Goal: Information Seeking & Learning: Learn about a topic

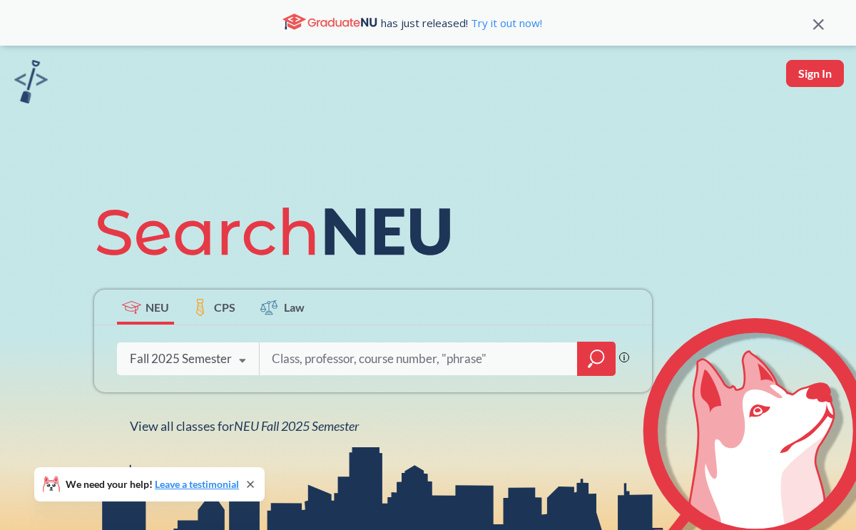
click at [315, 367] on input "search" at bounding box center [418, 359] width 297 height 30
type input "ethical reasoning"
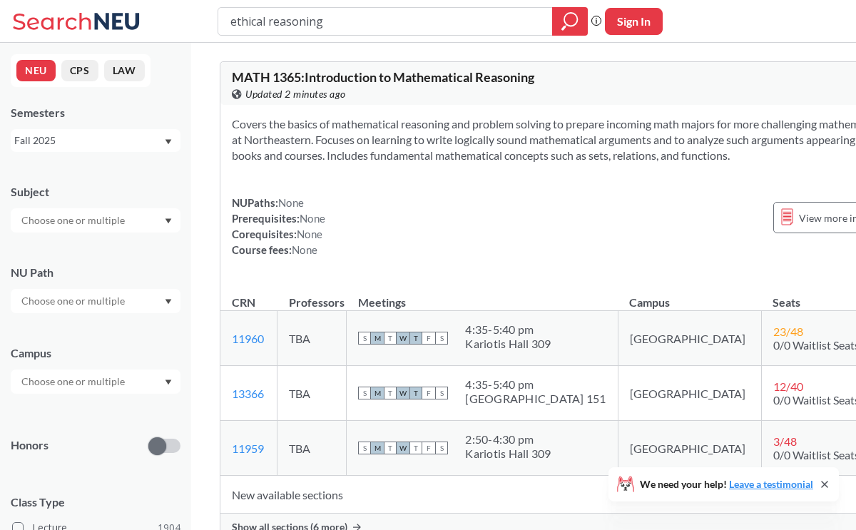
click at [98, 229] on div at bounding box center [96, 220] width 170 height 24
click at [46, 257] on p "Biology" at bounding box center [99, 257] width 161 height 14
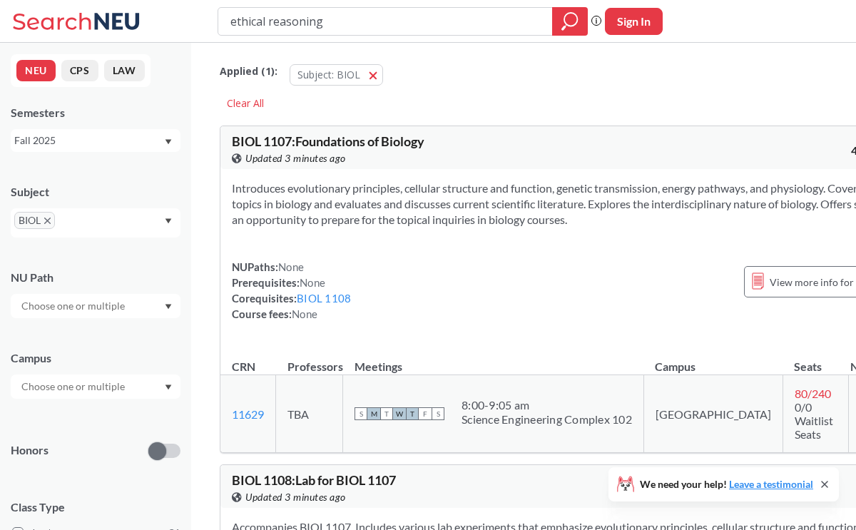
click at [87, 185] on div "Subject" at bounding box center [96, 192] width 170 height 16
click at [100, 316] on div at bounding box center [96, 306] width 170 height 24
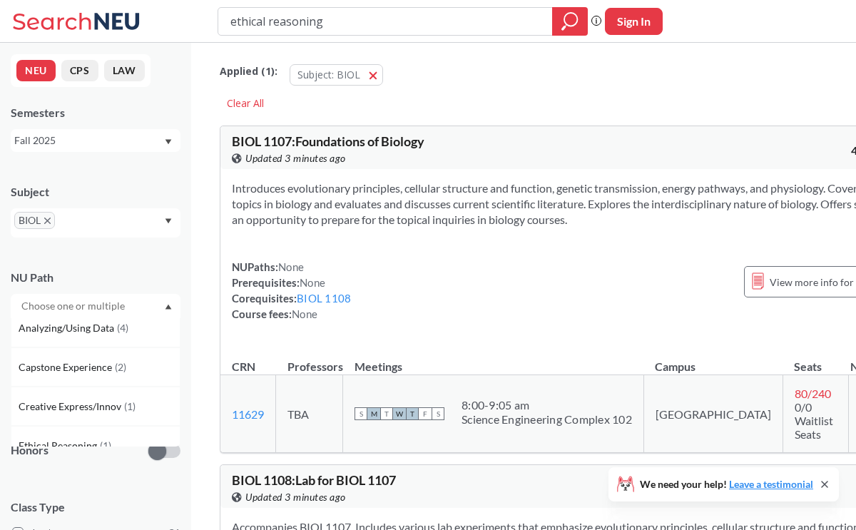
scroll to position [107, 0]
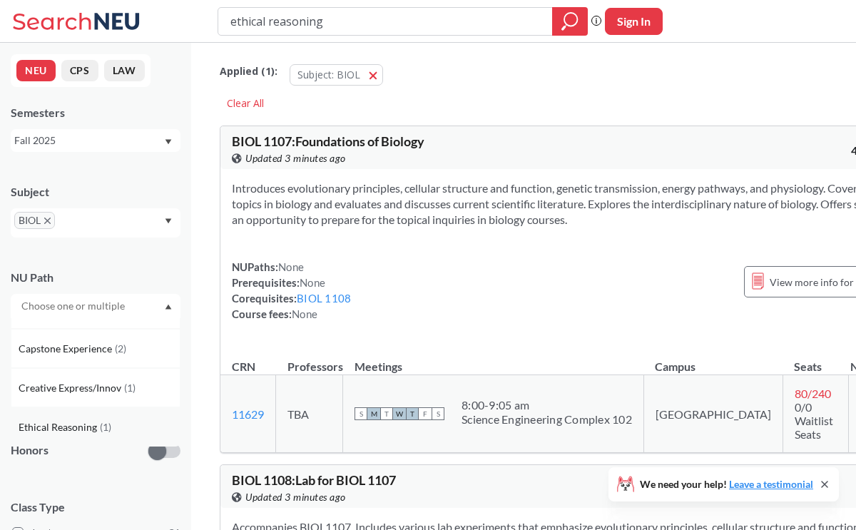
click at [104, 420] on div "Ethical Reasoning ( 1 )" at bounding box center [99, 428] width 161 height 16
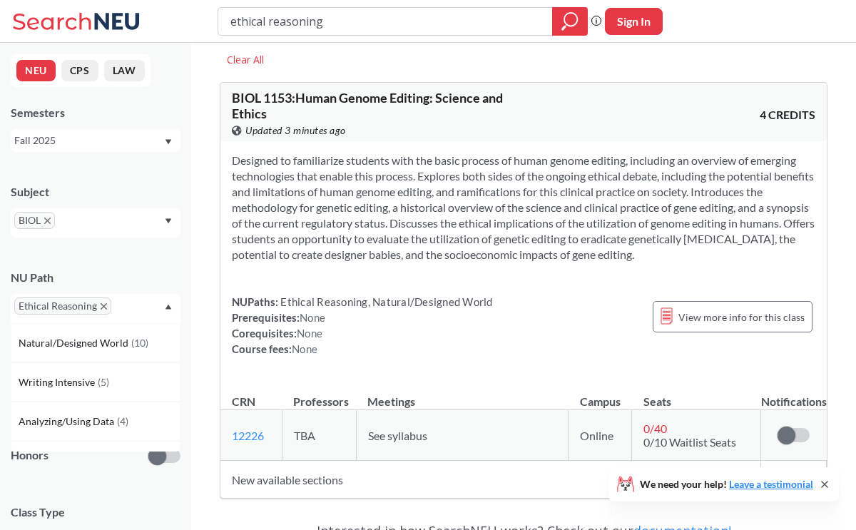
scroll to position [41, 0]
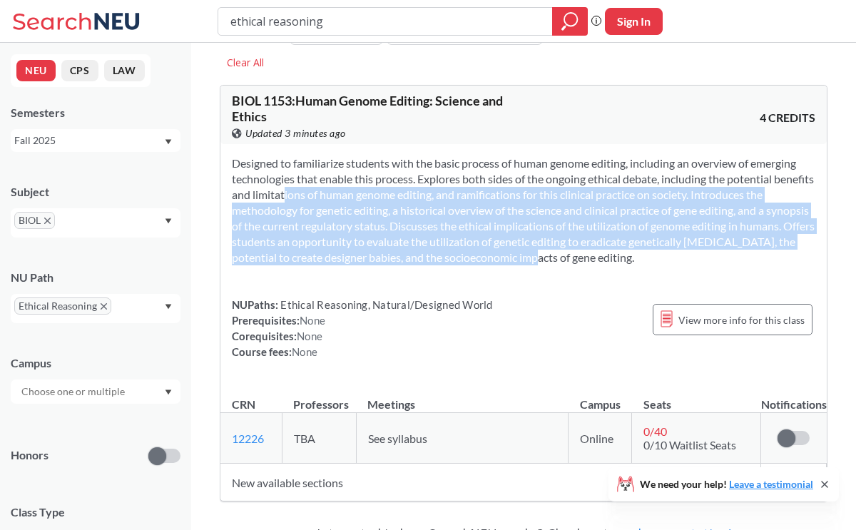
drag, startPoint x: 300, startPoint y: 197, endPoint x: 555, endPoint y: 250, distance: 261.0
click at [555, 250] on section "Designed to familiarize students with the basic process of human genome editing…" at bounding box center [524, 211] width 584 height 110
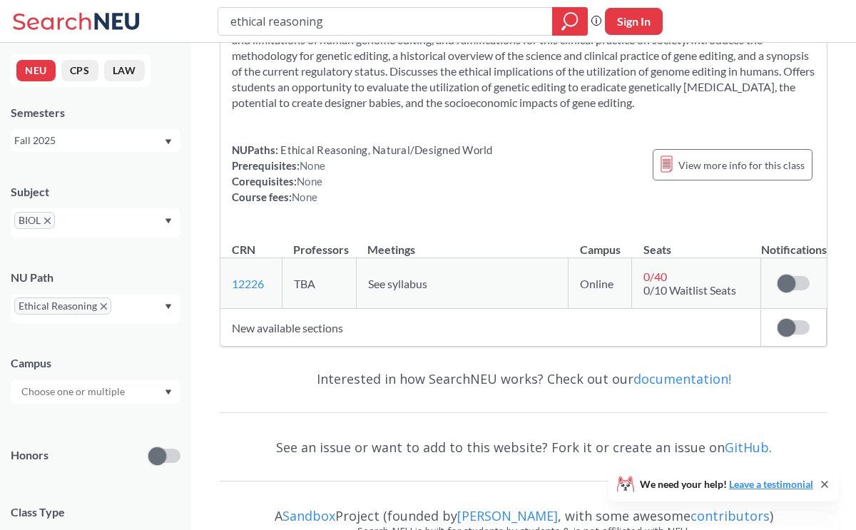
scroll to position [193, 0]
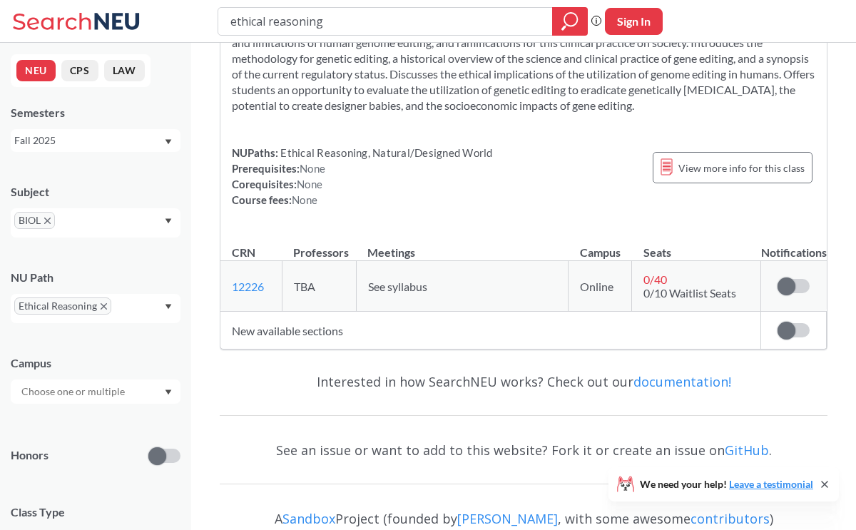
click at [347, 290] on td "TBA" at bounding box center [319, 286] width 74 height 51
click at [131, 397] on div at bounding box center [96, 392] width 170 height 24
click at [98, 367] on div "Campus" at bounding box center [96, 363] width 170 height 16
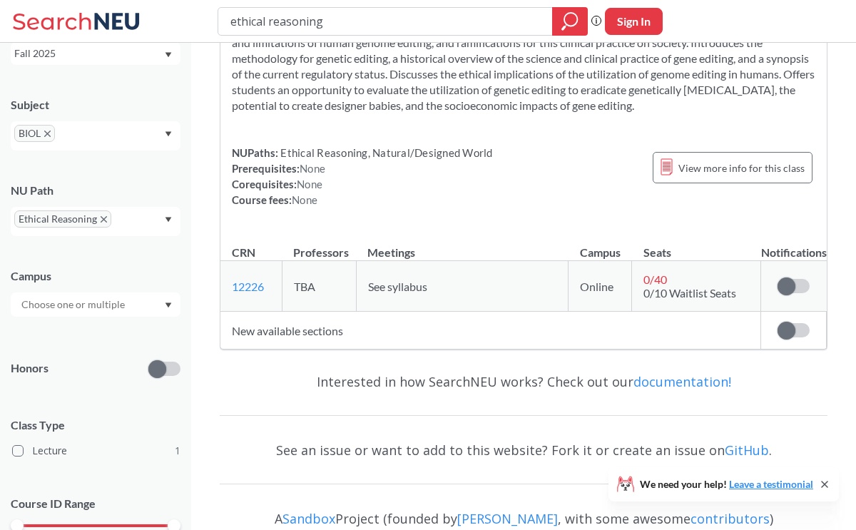
scroll to position [88, 0]
click at [161, 359] on span at bounding box center [157, 368] width 18 height 18
click at [148, 333] on input "checkbox" at bounding box center [148, 333] width 0 height 0
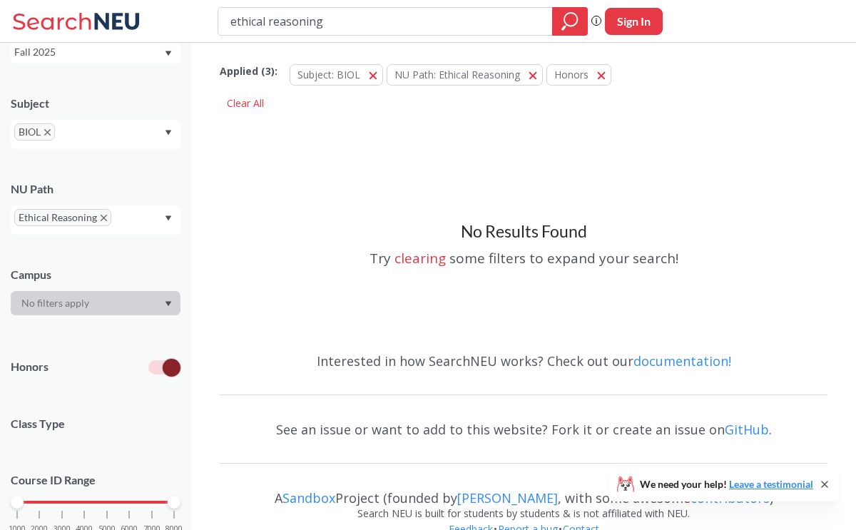
click at [161, 367] on label at bounding box center [164, 367] width 32 height 14
click at [148, 333] on input "checkbox" at bounding box center [148, 333] width 0 height 0
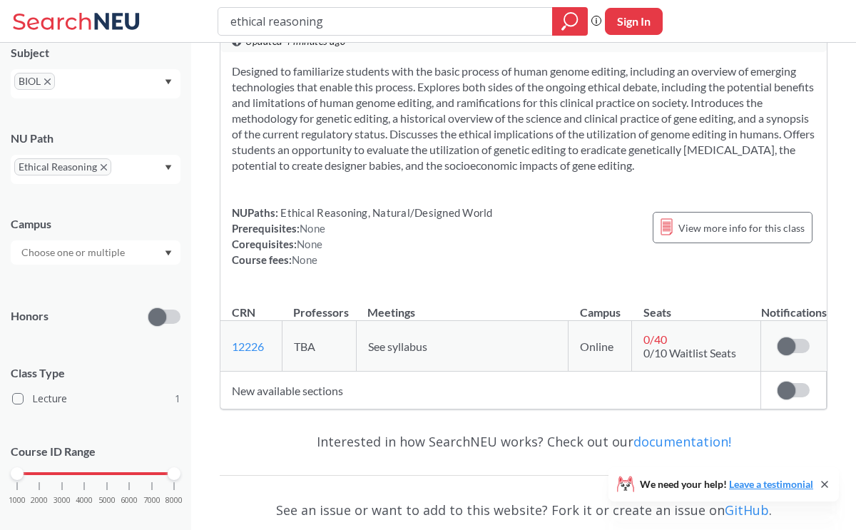
scroll to position [158, 0]
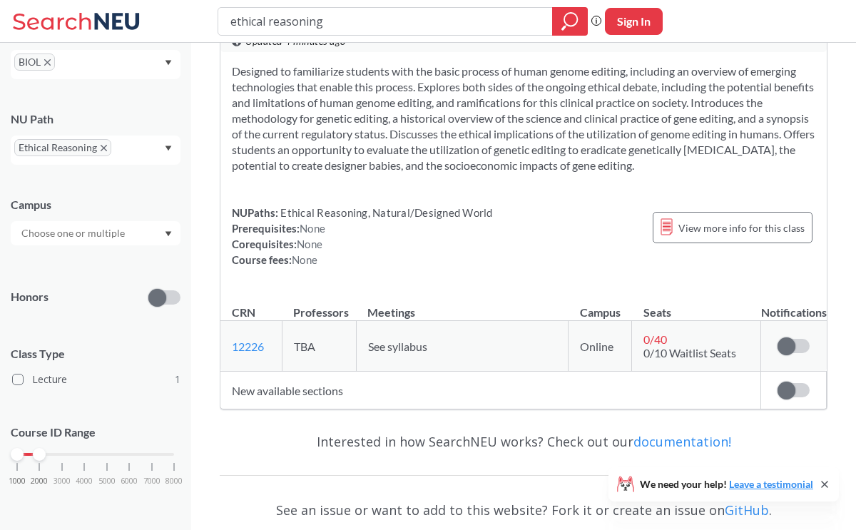
drag, startPoint x: 171, startPoint y: 451, endPoint x: 42, endPoint y: 454, distance: 129.2
click at [42, 454] on div at bounding box center [39, 454] width 13 height 13
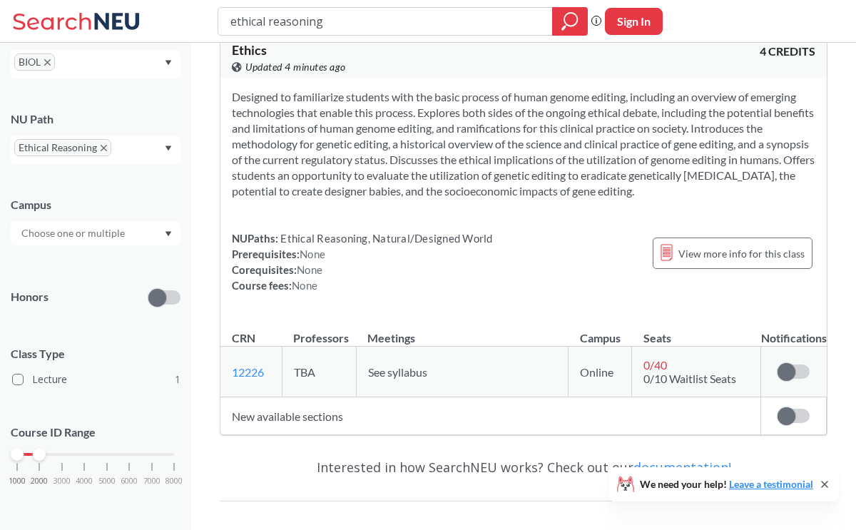
scroll to position [119, 0]
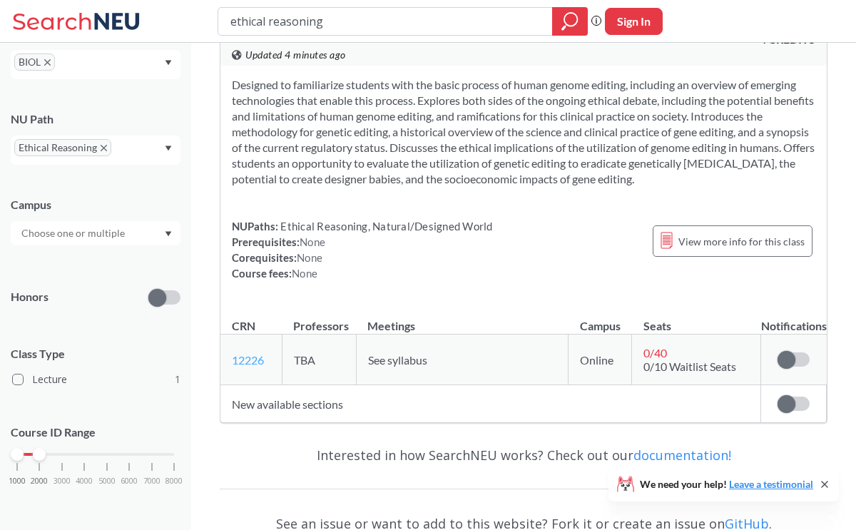
click at [257, 363] on link "12226" at bounding box center [248, 360] width 32 height 14
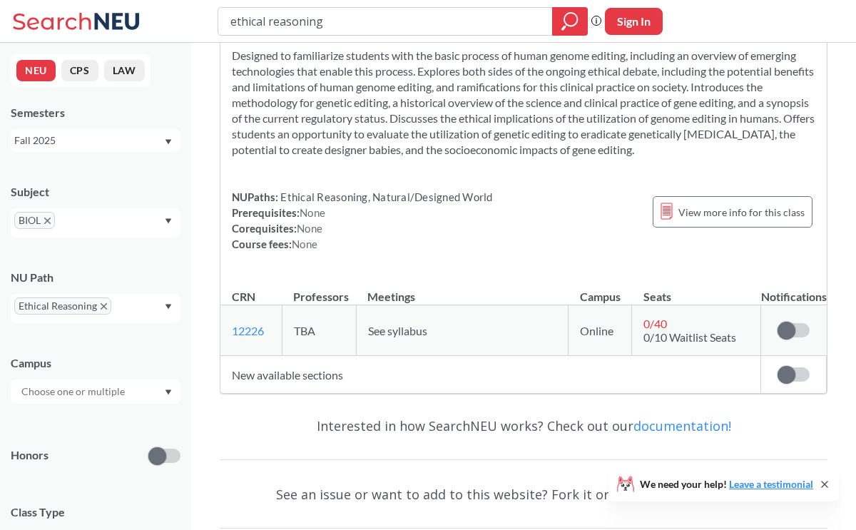
scroll to position [153, 0]
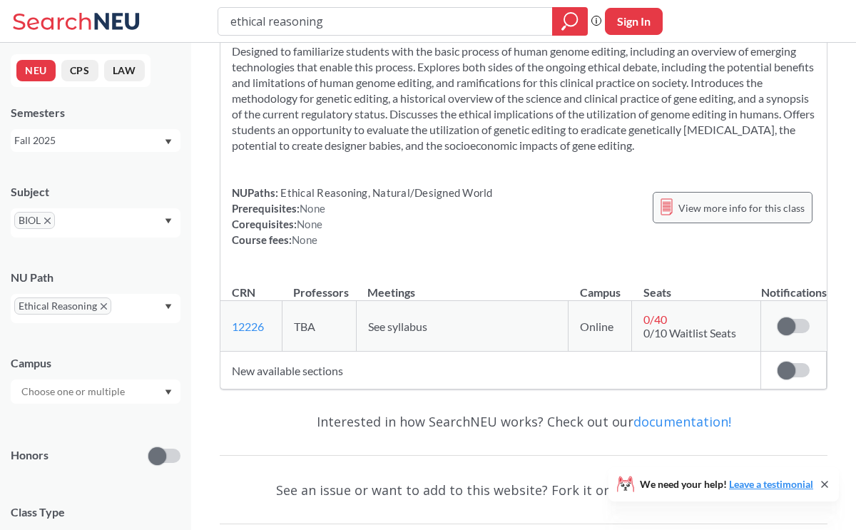
click at [685, 211] on span "View more info for this class" at bounding box center [742, 208] width 126 height 18
